Goal: Information Seeking & Learning: Find specific fact

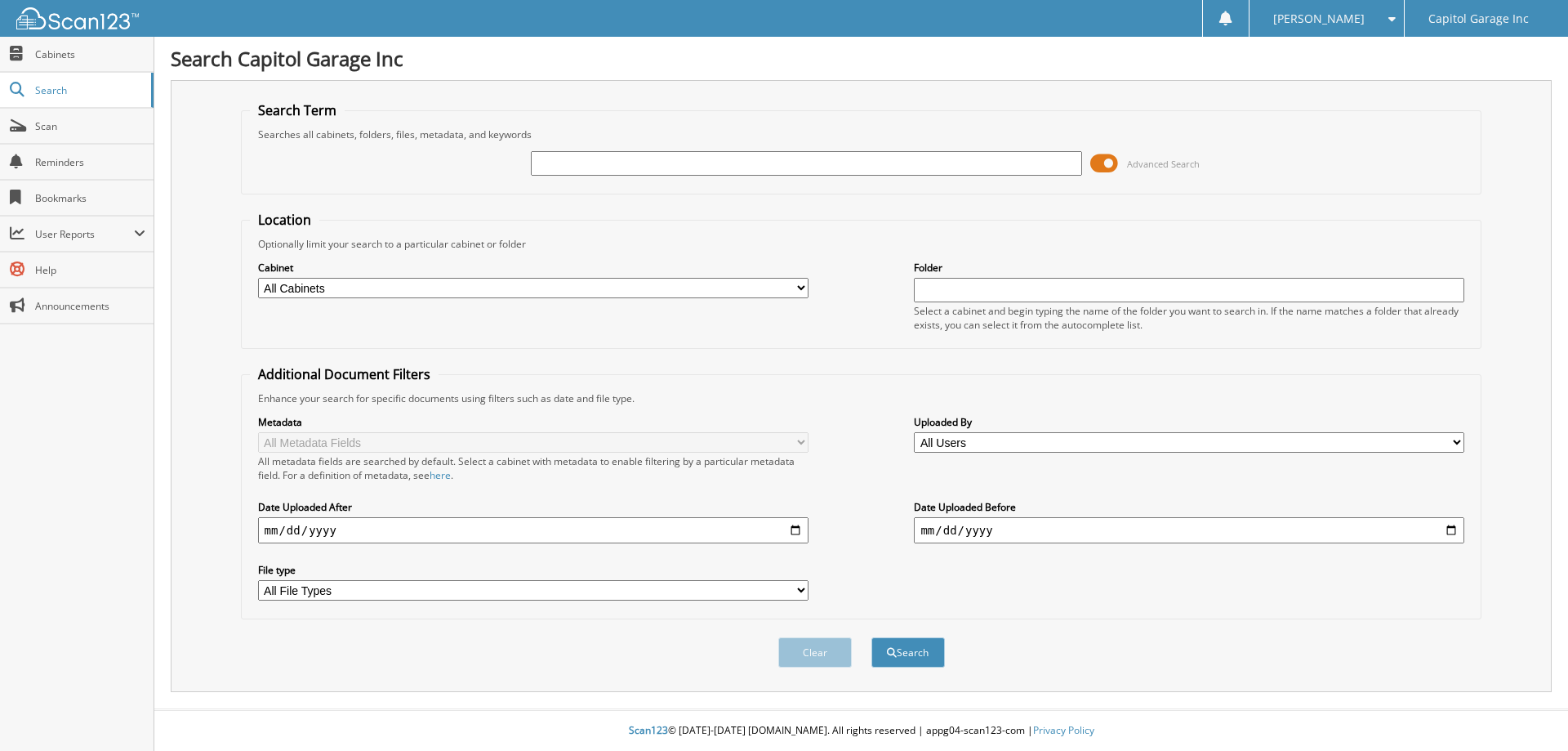
click at [557, 168] on input "text" at bounding box center [807, 163] width 550 height 24
type input "12090t"
click at [872, 637] on button "Search" at bounding box center [908, 653] width 73 height 31
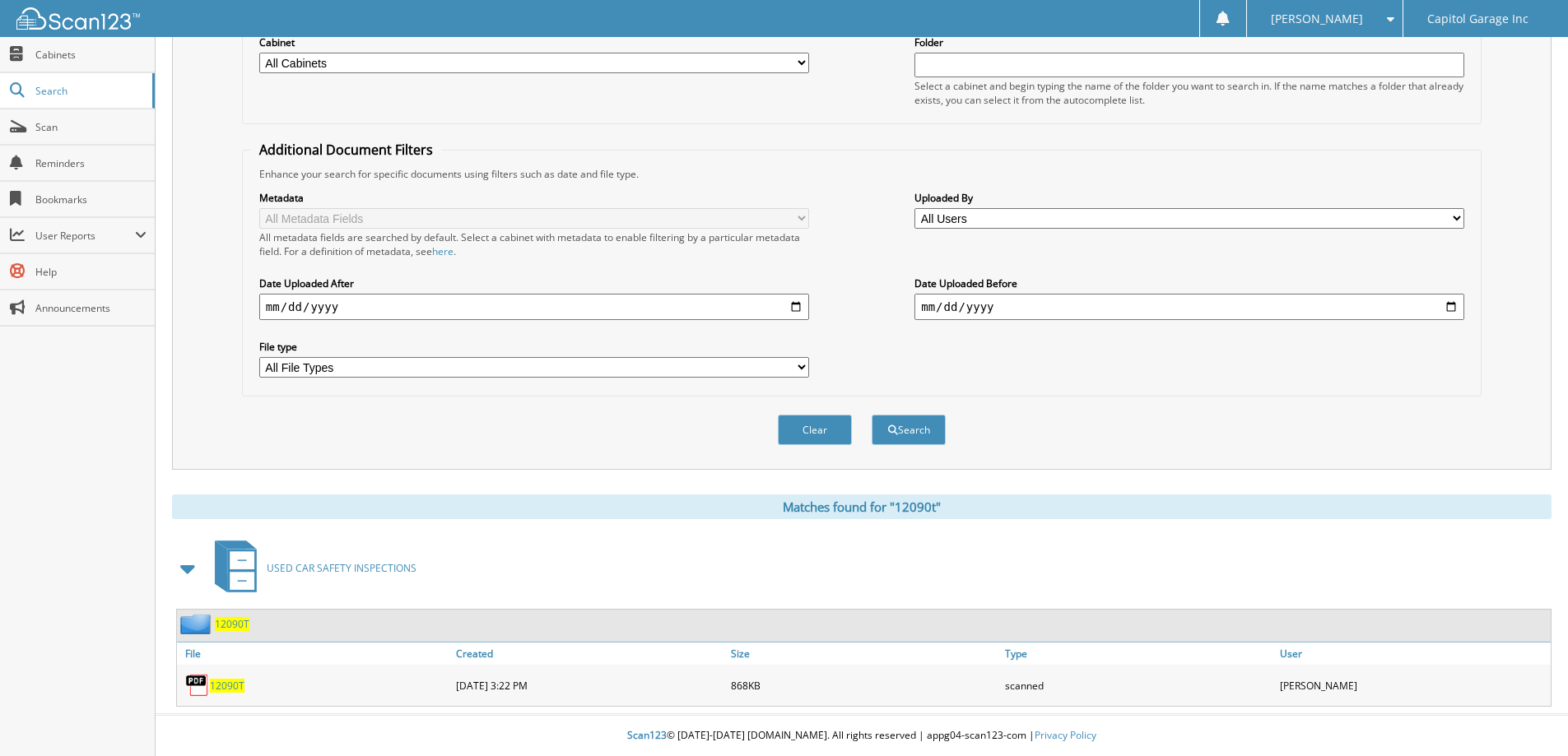
scroll to position [228, 0]
click at [229, 693] on div "12090T" at bounding box center [315, 685] width 275 height 33
click at [230, 687] on span "12090T" at bounding box center [227, 685] width 35 height 14
click at [98, 425] on div "Close Cabinets Search Scan Reminders Bookmarks User Reports" at bounding box center [77, 396] width 155 height 719
click at [221, 680] on span "12090T" at bounding box center [227, 685] width 35 height 14
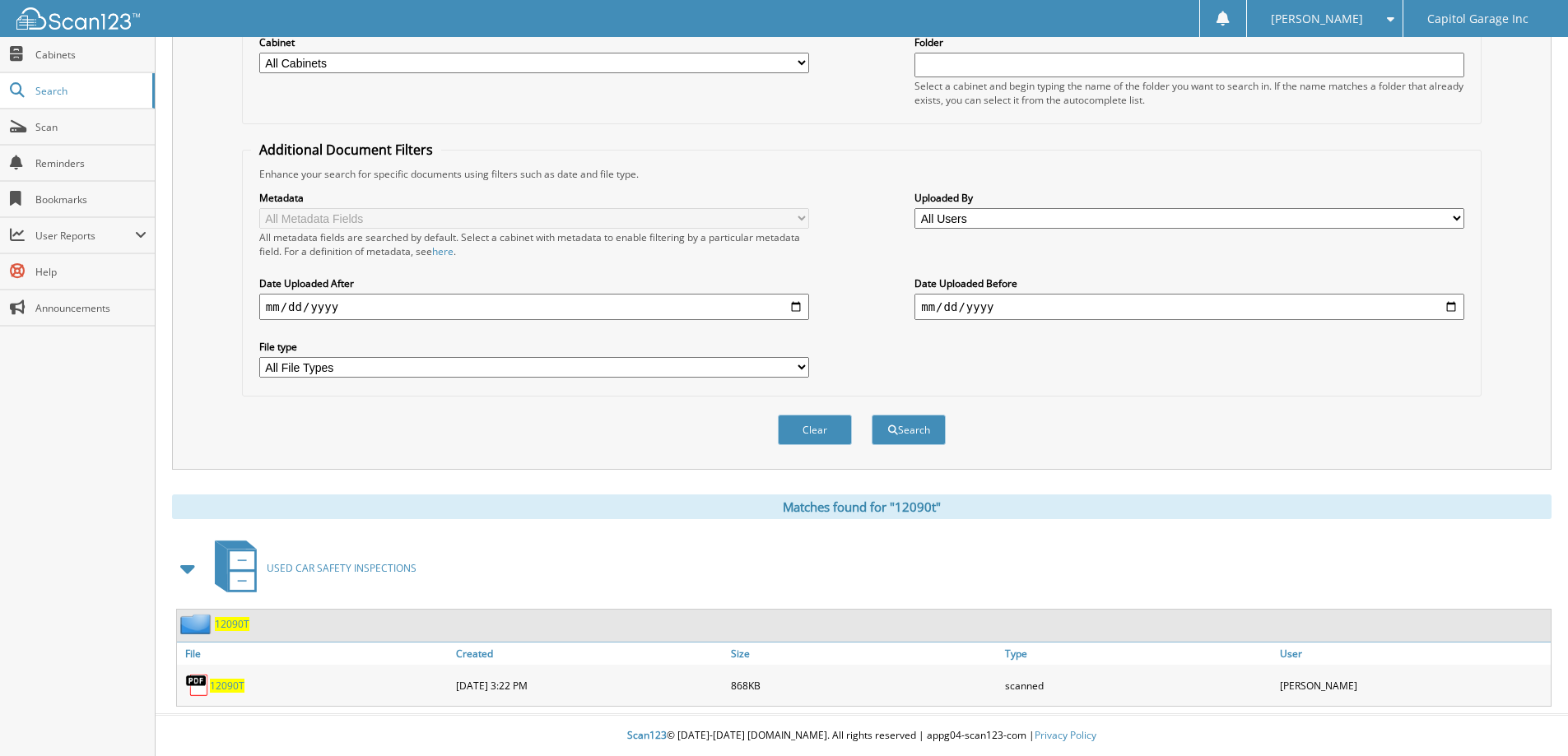
click at [85, 413] on div "Close Cabinets Search Scan Reminders Bookmarks User Reports" at bounding box center [77, 396] width 155 height 719
